Goal: Task Accomplishment & Management: Manage account settings

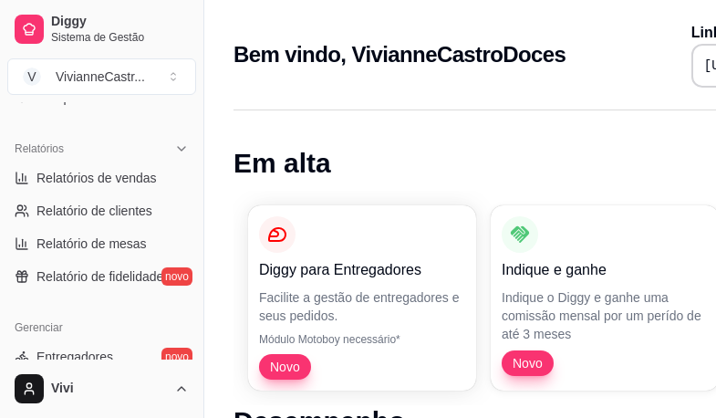
scroll to position [238, 0]
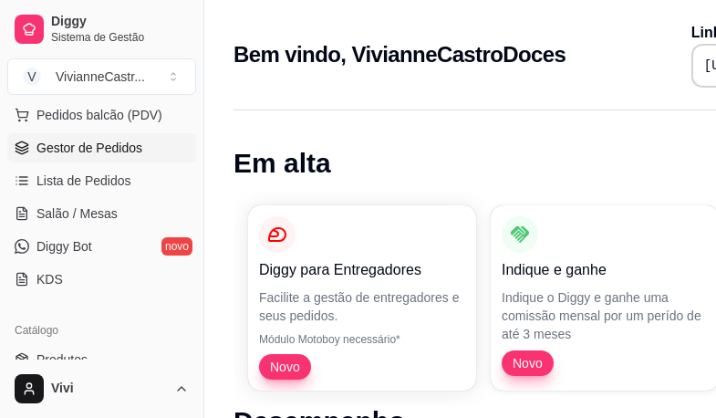
click at [138, 148] on span "Gestor de Pedidos" at bounding box center [89, 148] width 106 height 18
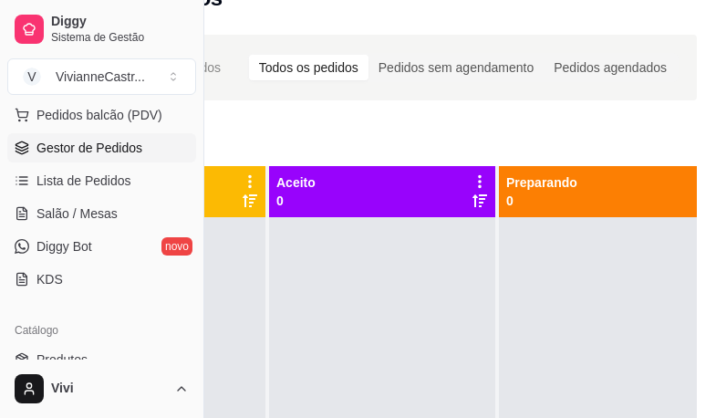
scroll to position [38, 181]
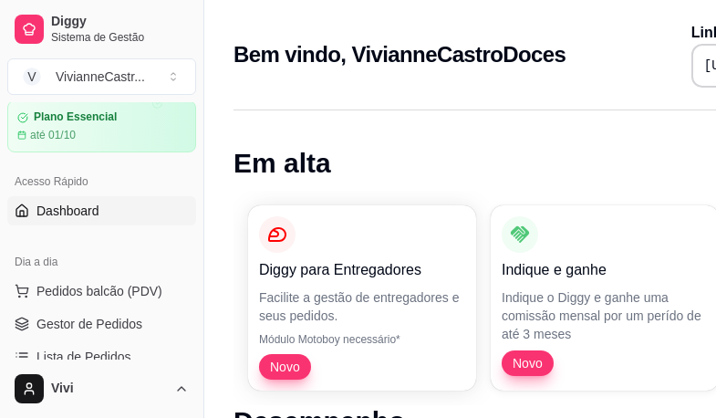
scroll to position [88, 0]
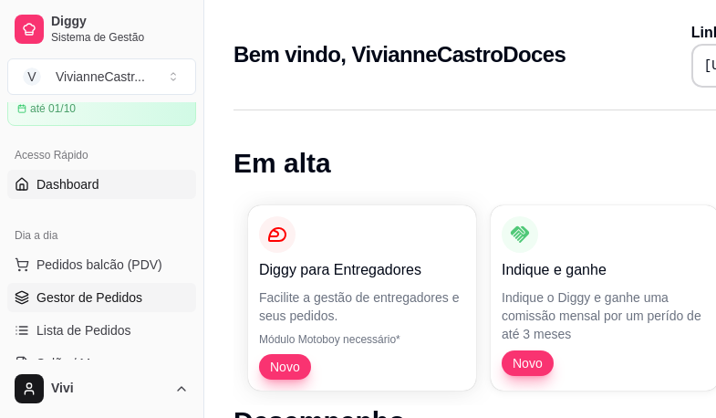
click at [133, 302] on span "Gestor de Pedidos" at bounding box center [89, 297] width 106 height 18
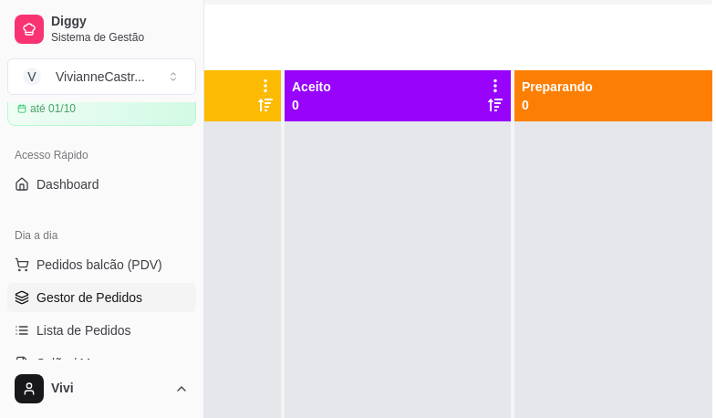
scroll to position [134, 204]
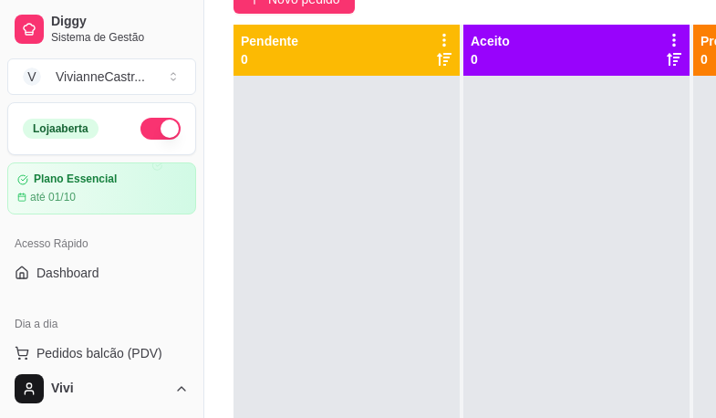
scroll to position [168, 0]
